Goal: Navigation & Orientation: Find specific page/section

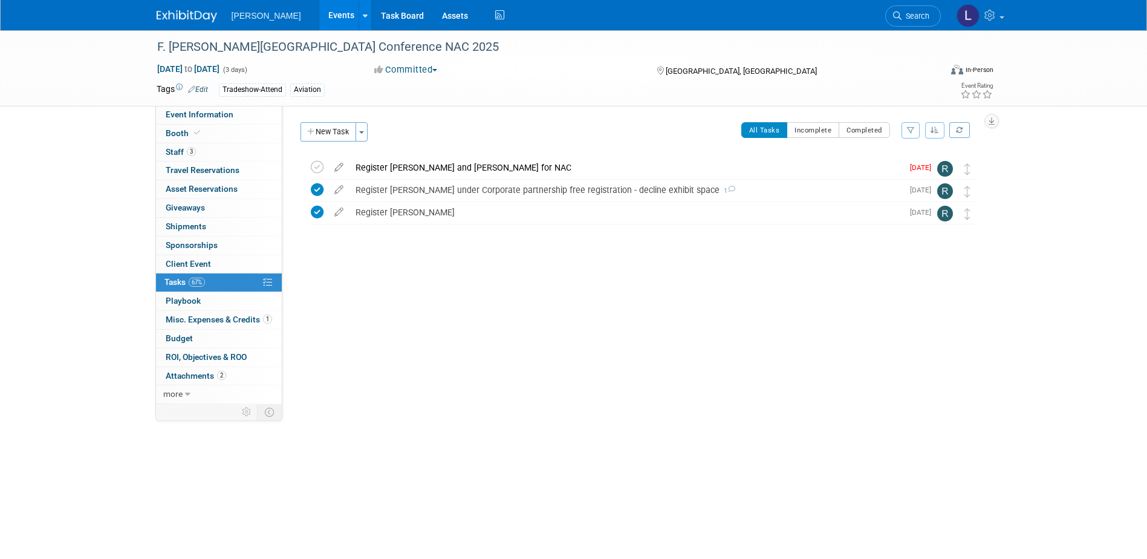
click at [319, 20] on link "Events" at bounding box center [341, 15] width 44 height 30
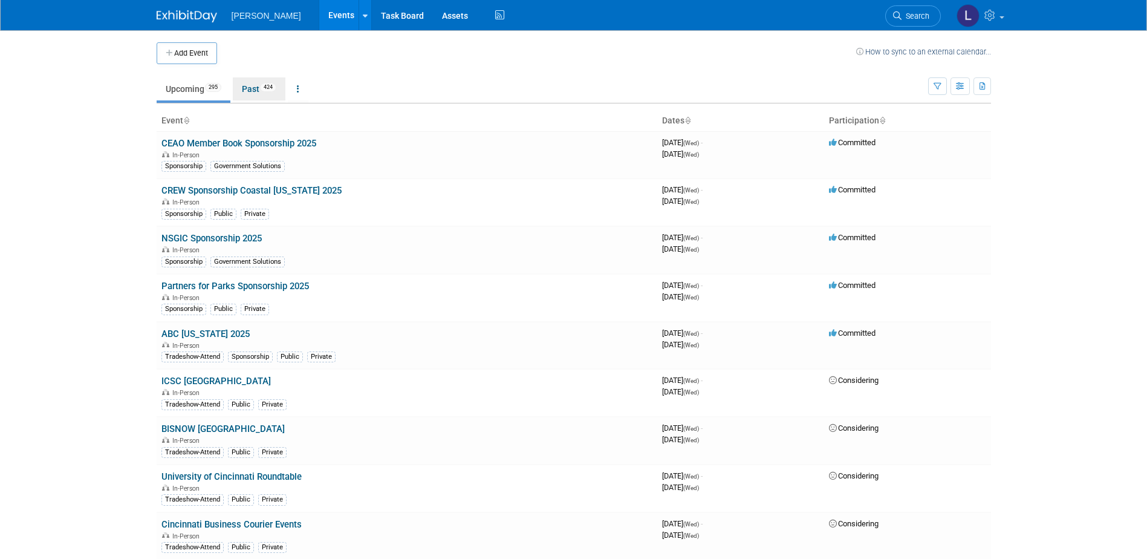
drag, startPoint x: 248, startPoint y: 84, endPoint x: 362, endPoint y: 80, distance: 114.4
click at [248, 84] on link "Past 424" at bounding box center [259, 88] width 53 height 23
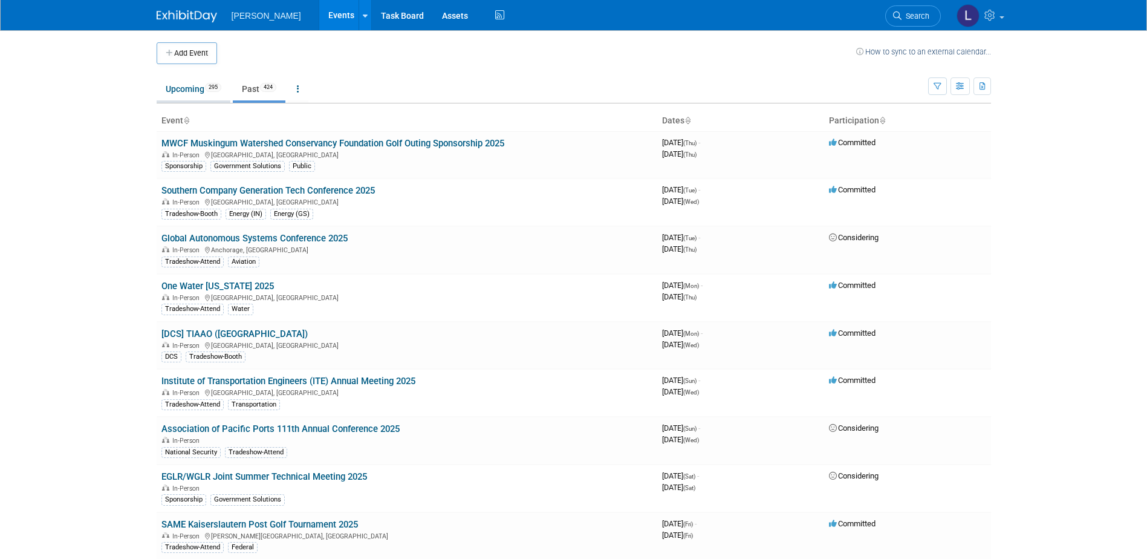
click at [217, 94] on link "Upcoming 295" at bounding box center [194, 88] width 74 height 23
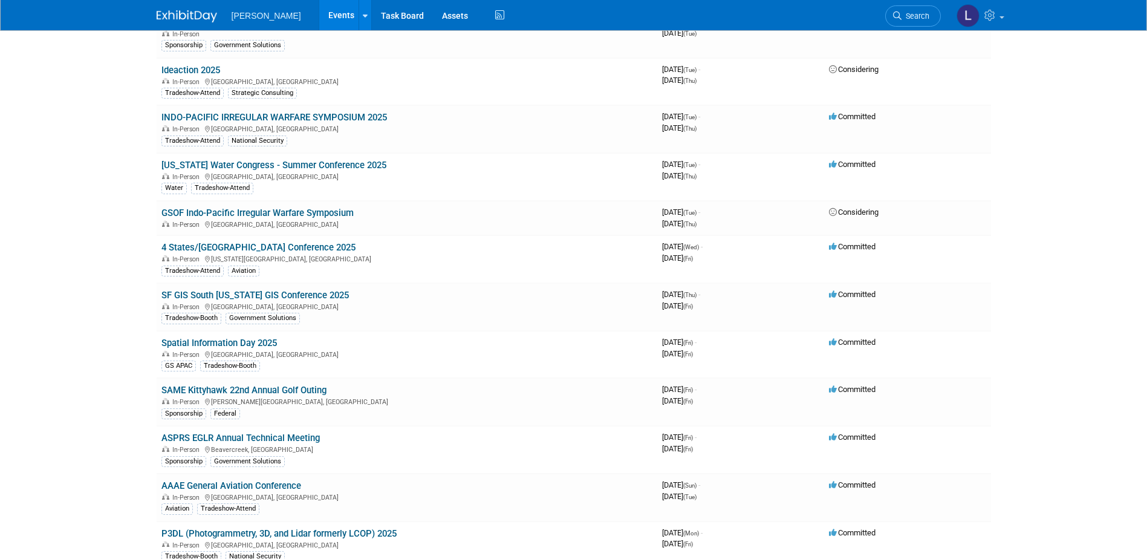
scroll to position [1512, 0]
